Goal: Information Seeking & Learning: Learn about a topic

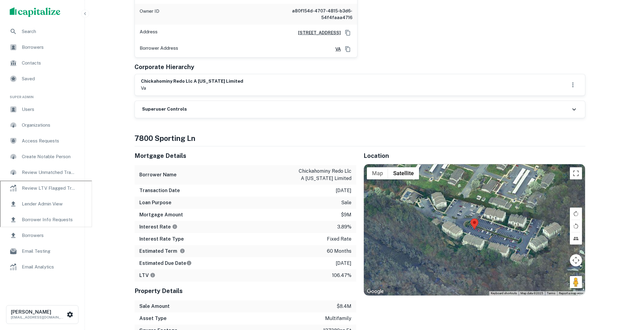
click at [31, 31] on span "Search" at bounding box center [49, 31] width 54 height 7
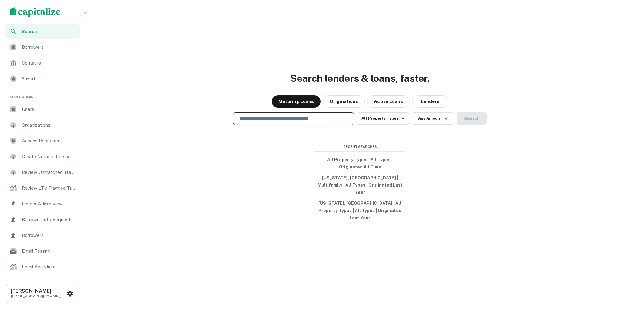
click at [275, 122] on input "text" at bounding box center [294, 118] width 116 height 7
type input "**********"
click at [474, 124] on button "Search" at bounding box center [471, 118] width 30 height 12
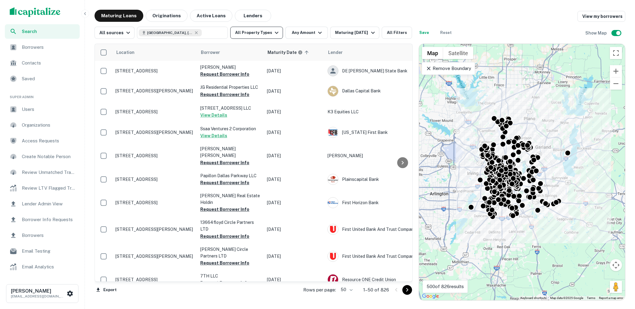
click at [274, 36] on icon "button" at bounding box center [276, 32] width 7 height 7
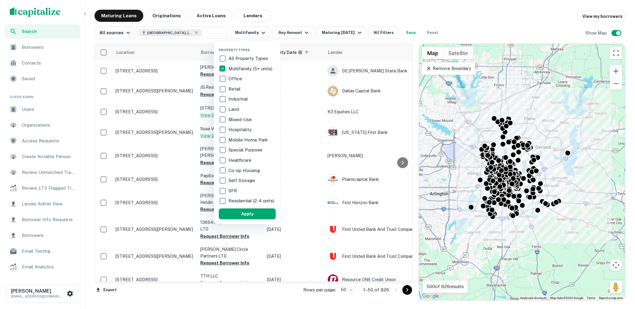
click at [252, 216] on button "Apply" at bounding box center [247, 213] width 57 height 11
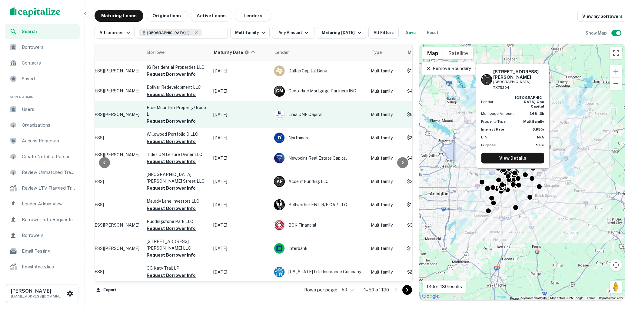
scroll to position [0, 109]
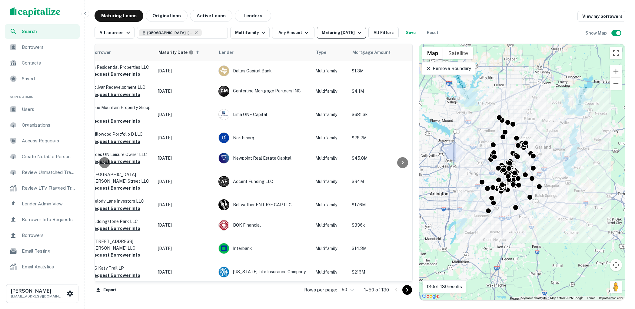
click at [352, 32] on div "Maturing [DATE]" at bounding box center [342, 32] width 41 height 7
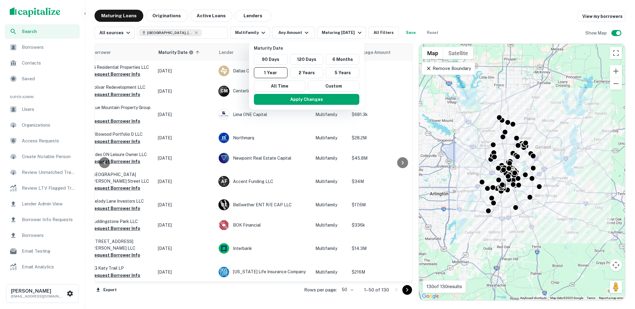
click at [322, 18] on div at bounding box center [317, 154] width 635 height 309
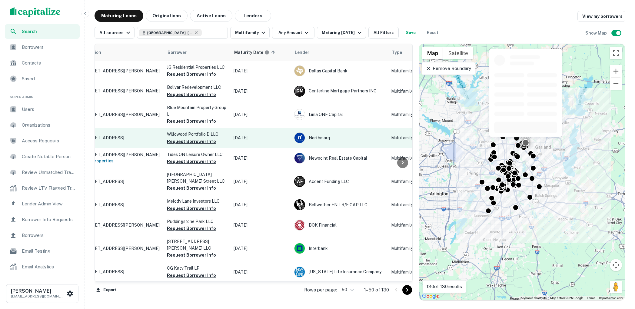
scroll to position [0, 6]
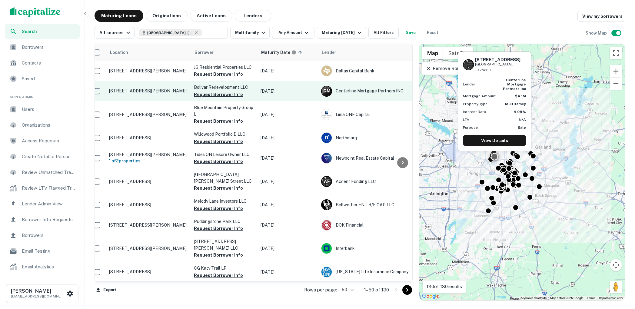
click at [153, 93] on p "[STREET_ADDRESS][PERSON_NAME]" at bounding box center [148, 90] width 79 height 5
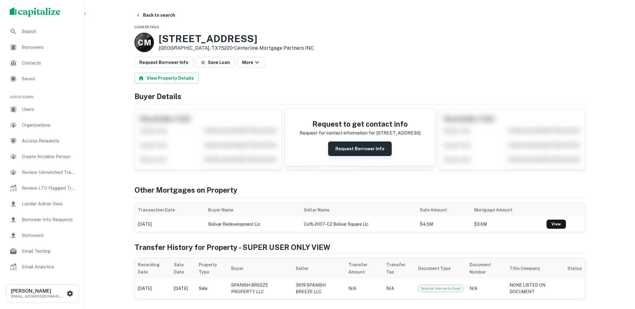
click at [349, 146] on button "Request Borrower Info" at bounding box center [360, 148] width 64 height 15
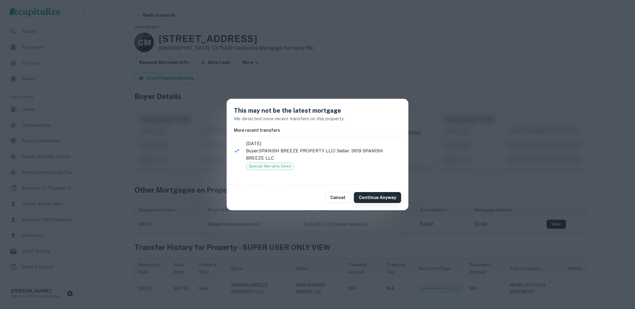
click at [380, 196] on button "Continue Anyway" at bounding box center [377, 197] width 47 height 11
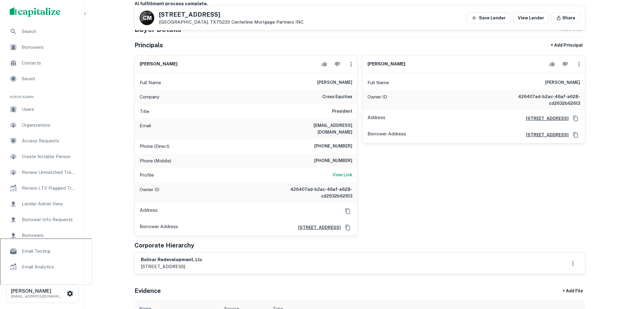
scroll to position [149, 0]
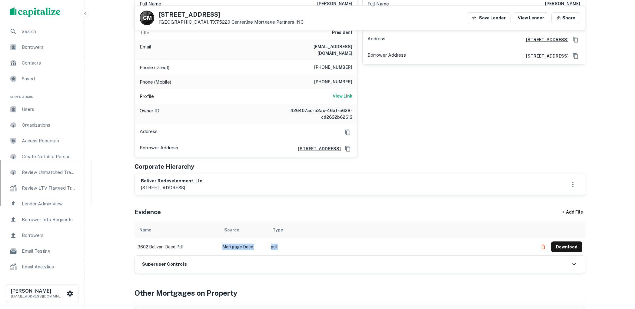
drag, startPoint x: 284, startPoint y: 239, endPoint x: 221, endPoint y: 239, distance: 62.7
click at [221, 239] on tr "3602 bolivar - deed.pdf Mortgage Deed pdf Download" at bounding box center [359, 246] width 451 height 17
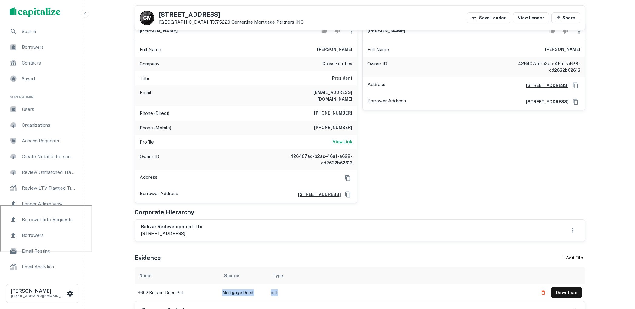
scroll to position [92, 0]
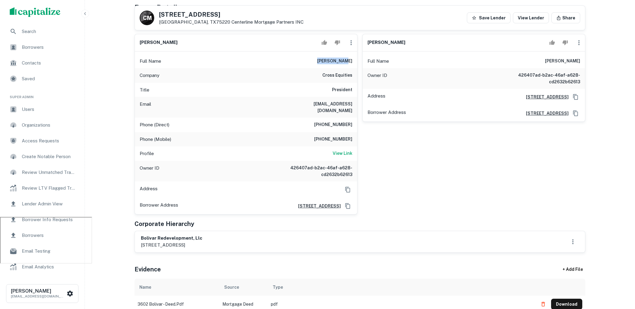
drag, startPoint x: 330, startPoint y: 57, endPoint x: 353, endPoint y: 60, distance: 23.6
click at [353, 60] on div "Full Name [PERSON_NAME]" at bounding box center [246, 61] width 222 height 15
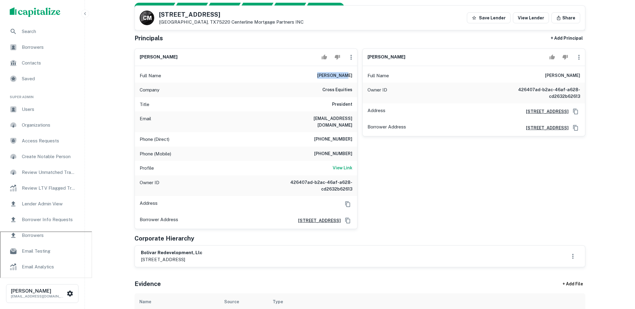
scroll to position [76, 0]
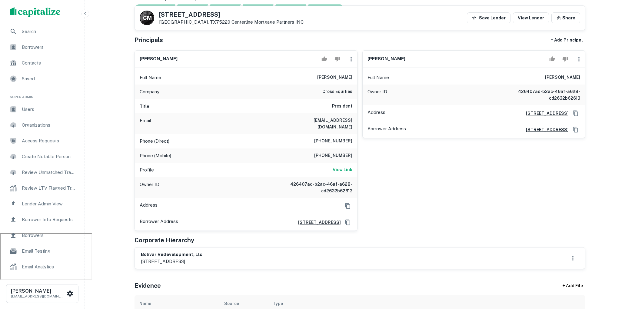
click at [326, 95] on div "Company cross equities" at bounding box center [246, 92] width 222 height 15
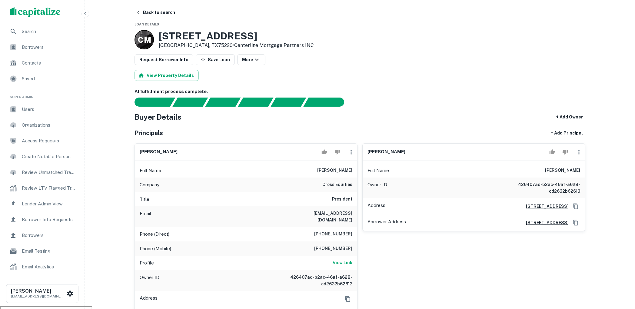
scroll to position [0, 0]
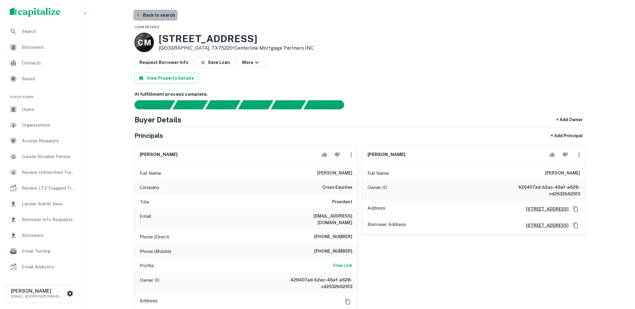
click at [160, 17] on button "Back to search" at bounding box center [155, 15] width 44 height 11
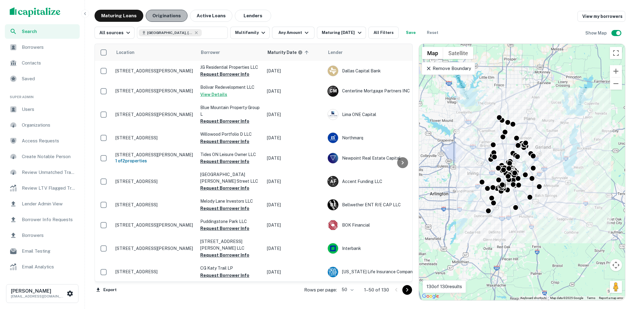
click at [173, 18] on button "Originations" at bounding box center [167, 16] width 42 height 12
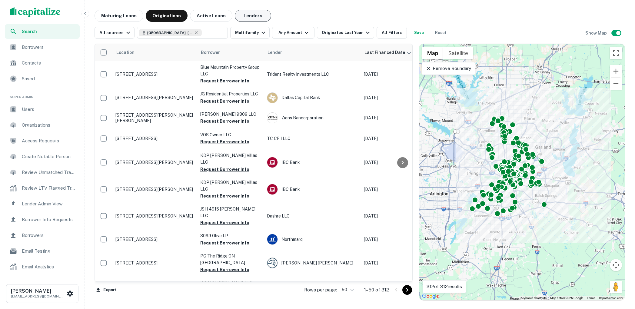
click at [251, 16] on button "Lenders" at bounding box center [253, 16] width 36 height 12
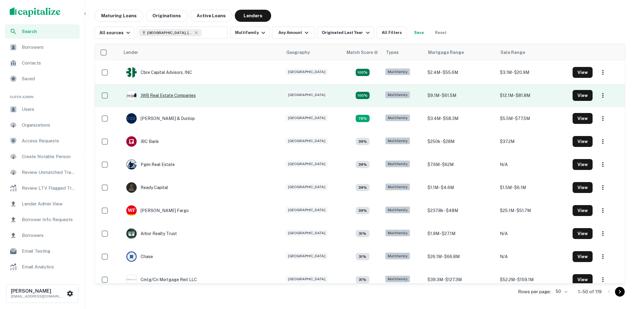
click at [179, 95] on div "JWB Real Estate Companies" at bounding box center [161, 95] width 70 height 11
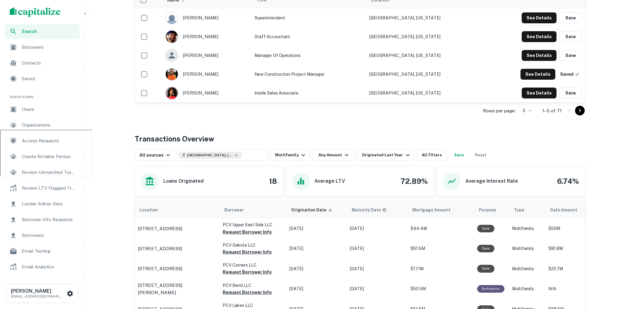
scroll to position [181, 0]
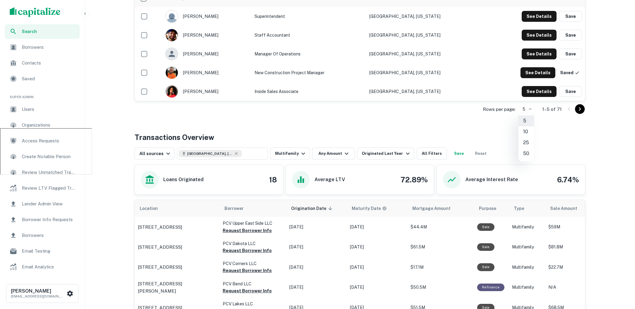
click at [525, 152] on li "50" at bounding box center [526, 153] width 16 height 11
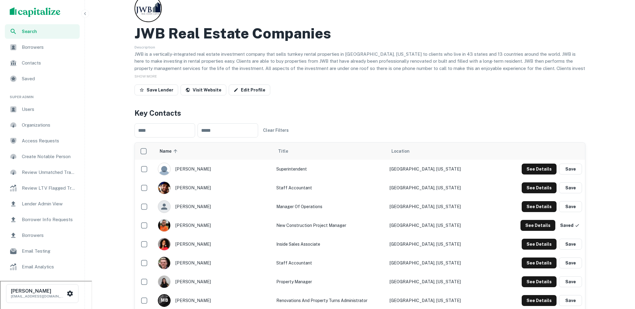
scroll to position [0, 0]
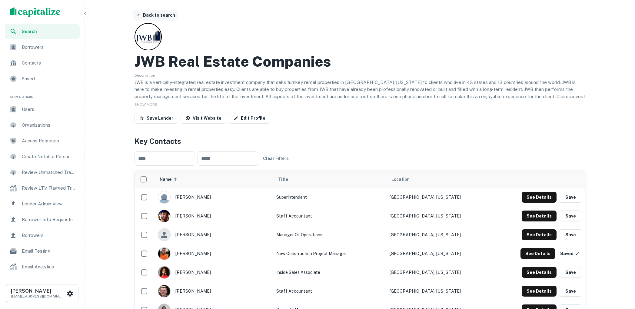
click at [162, 15] on button "Back to search" at bounding box center [155, 15] width 44 height 11
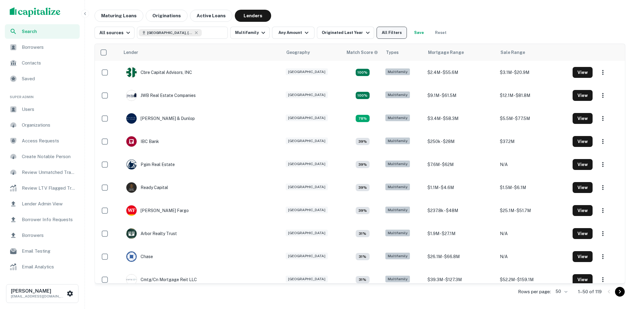
click at [392, 32] on button "All Filters" at bounding box center [392, 33] width 30 height 12
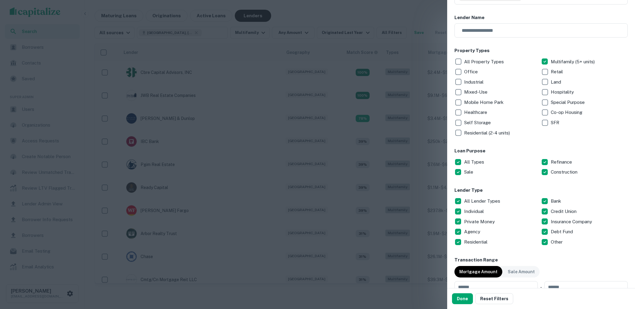
scroll to position [59, 0]
click at [466, 294] on button "Done" at bounding box center [462, 298] width 21 height 11
